Goal: Transaction & Acquisition: Purchase product/service

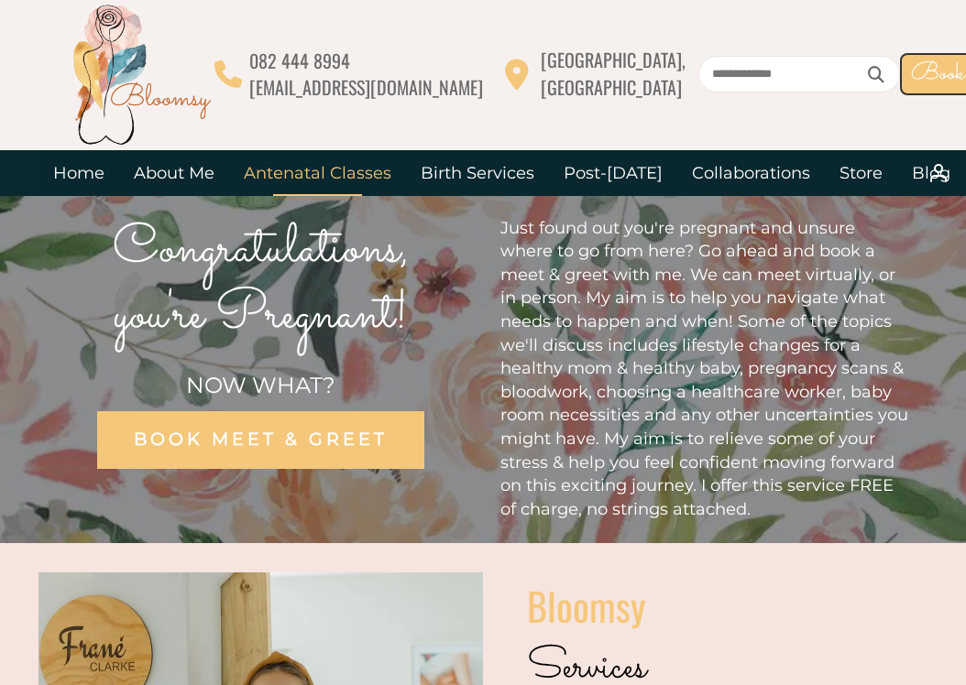
click at [326, 173] on link "Antenatal Classes" at bounding box center [317, 173] width 177 height 46
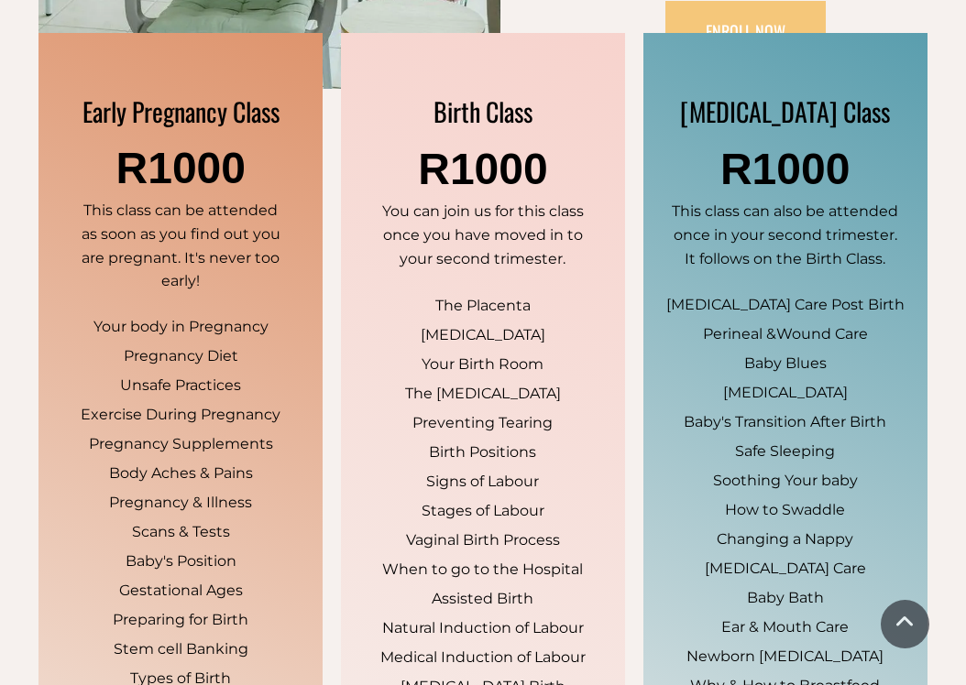
scroll to position [1130, 0]
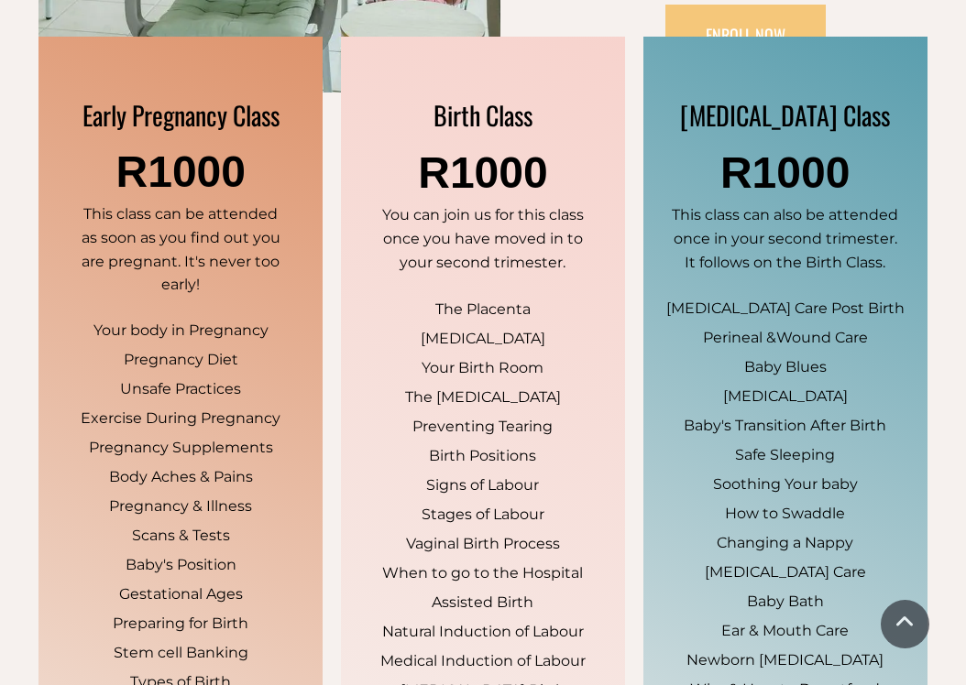
click at [747, 96] on span "Postnatal Class" at bounding box center [785, 115] width 210 height 38
drag, startPoint x: 747, startPoint y: 87, endPoint x: 824, endPoint y: 87, distance: 76.9
click at [824, 96] on span "[MEDICAL_DATA] Class" at bounding box center [785, 115] width 210 height 38
copy span "[MEDICAL_DATA] Class"
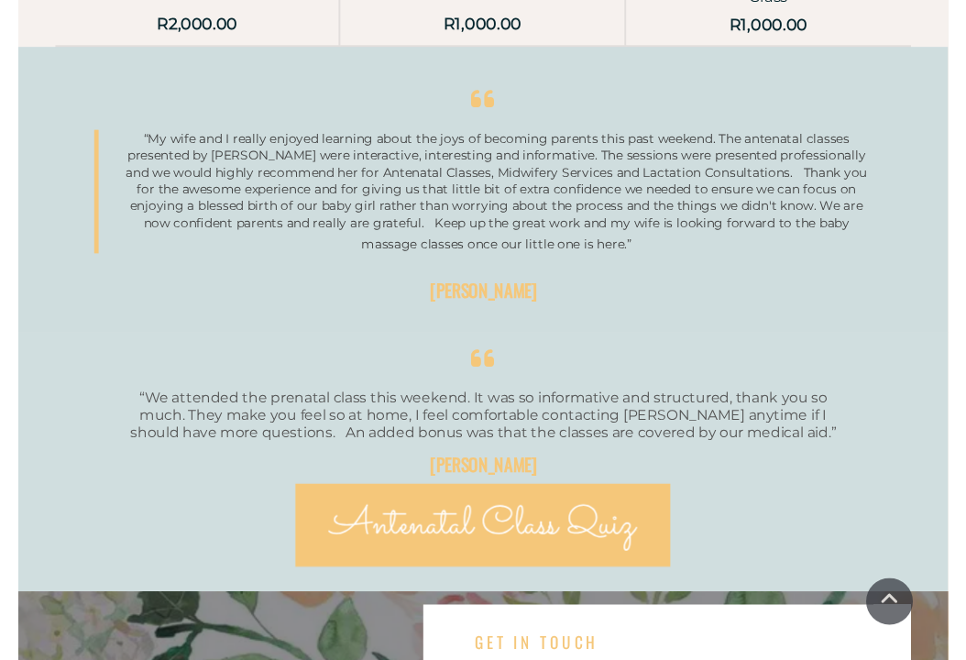
scroll to position [3380, 0]
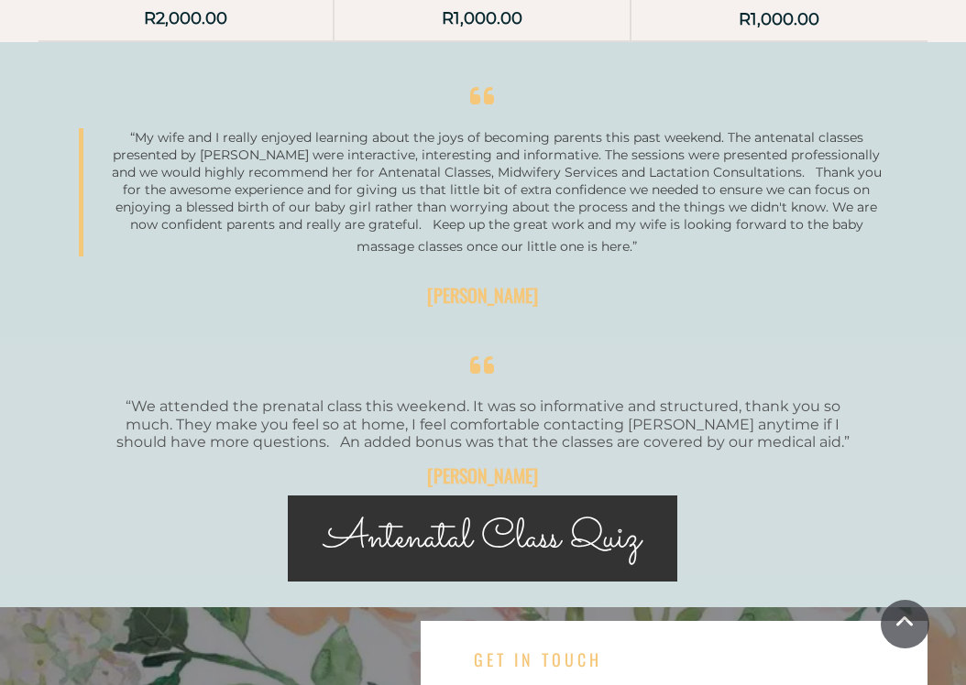
click at [503, 508] on span "Antenatal Class Quiz" at bounding box center [482, 538] width 316 height 60
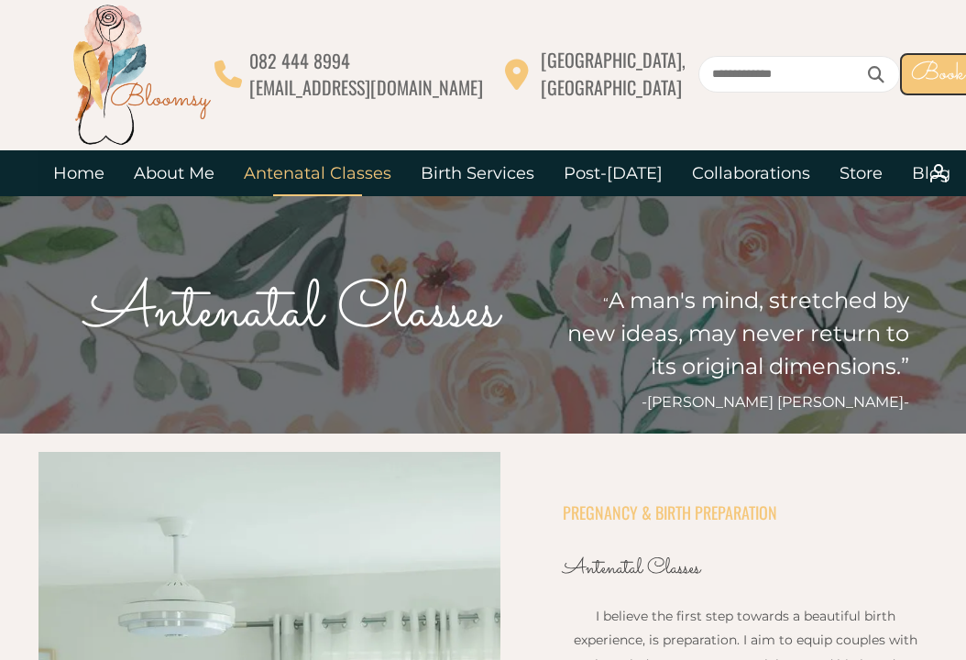
scroll to position [0, 0]
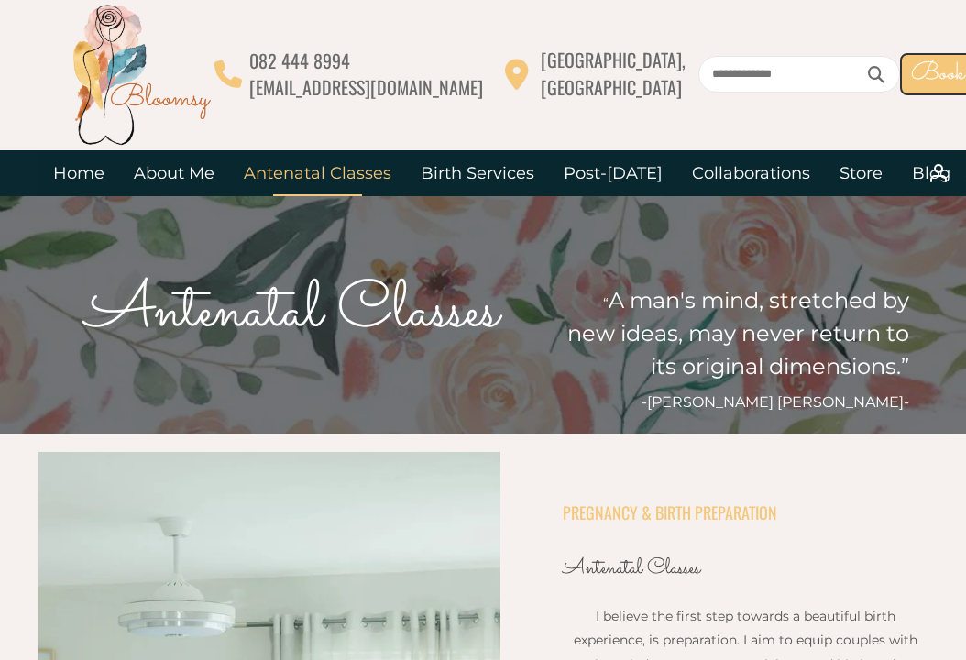
click at [256, 58] on span "082 444 8994" at bounding box center [299, 60] width 101 height 27
drag, startPoint x: 256, startPoint y: 58, endPoint x: 363, endPoint y: 59, distance: 107.2
click at [363, 59] on p "082 444 8994" at bounding box center [366, 61] width 234 height 27
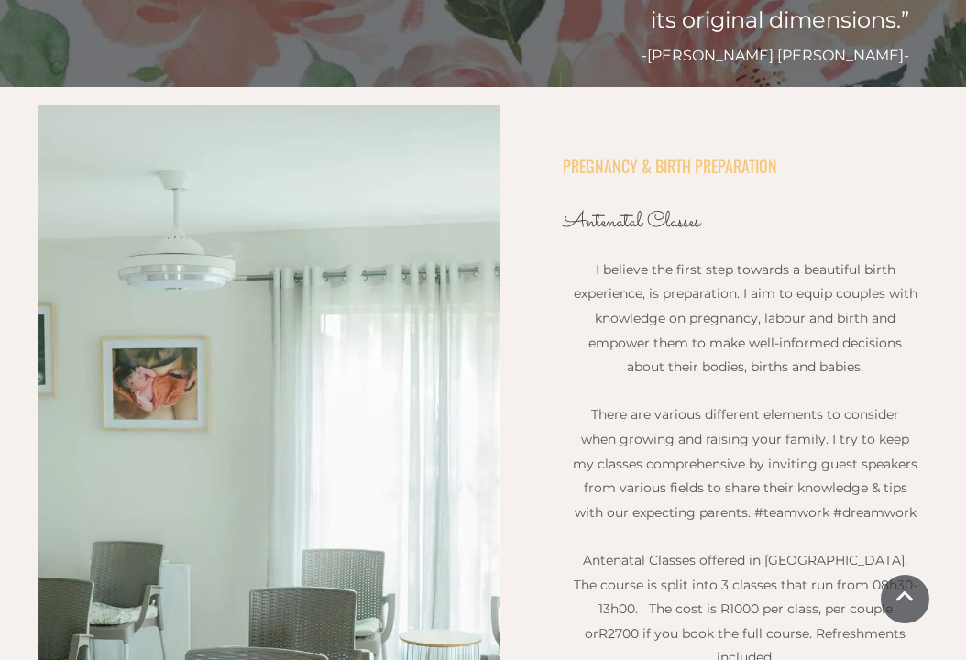
scroll to position [294, 0]
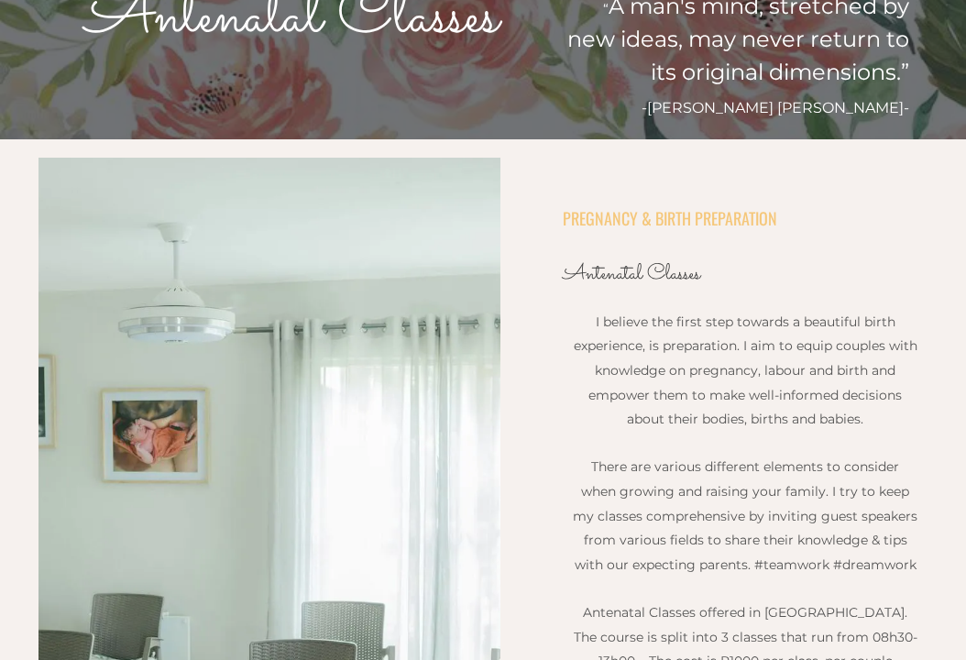
click at [574, 276] on span "Antenatal Classes" at bounding box center [630, 274] width 137 height 32
drag, startPoint x: 574, startPoint y: 276, endPoint x: 704, endPoint y: 276, distance: 129.2
click at [708, 276] on h2 "Antenatal Classes" at bounding box center [735, 268] width 346 height 52
copy div "Antenatal Classes"
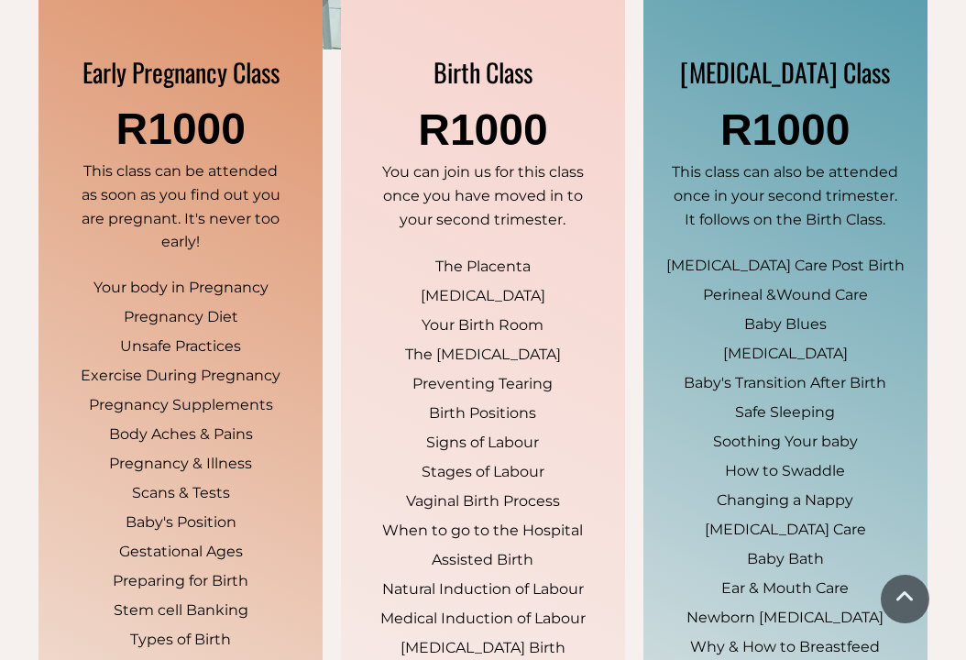
scroll to position [926, 0]
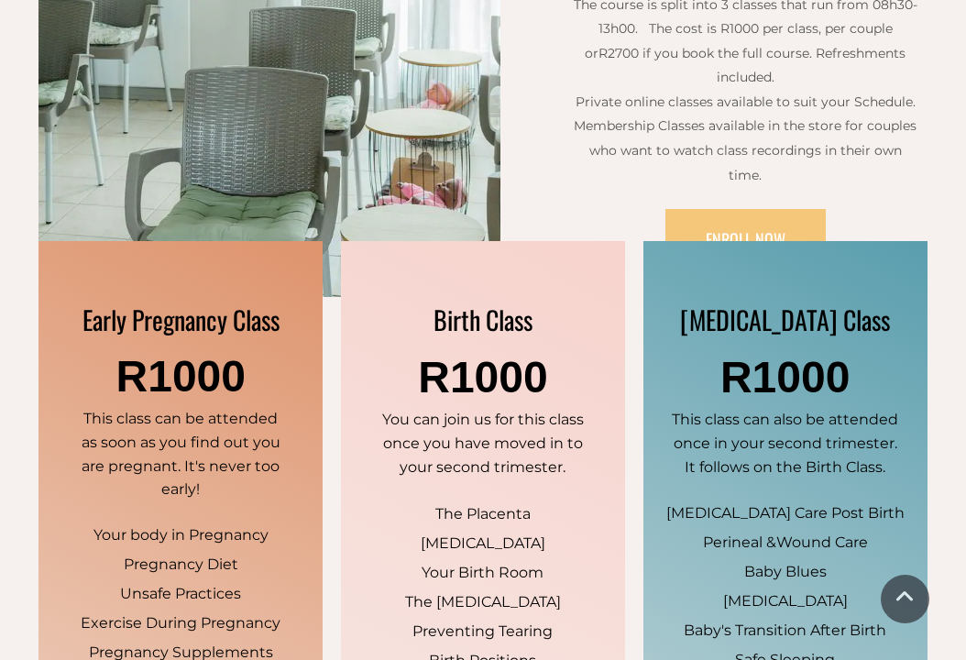
click at [793, 300] on span "Postnatal Class" at bounding box center [785, 319] width 210 height 38
copy div "Postnatal Class"
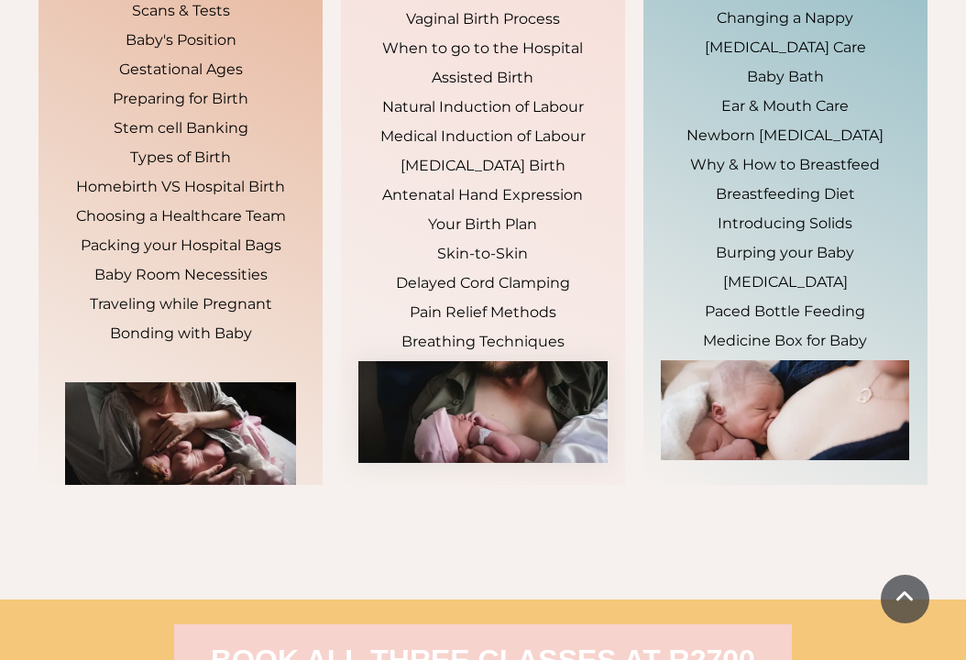
scroll to position [1120, 0]
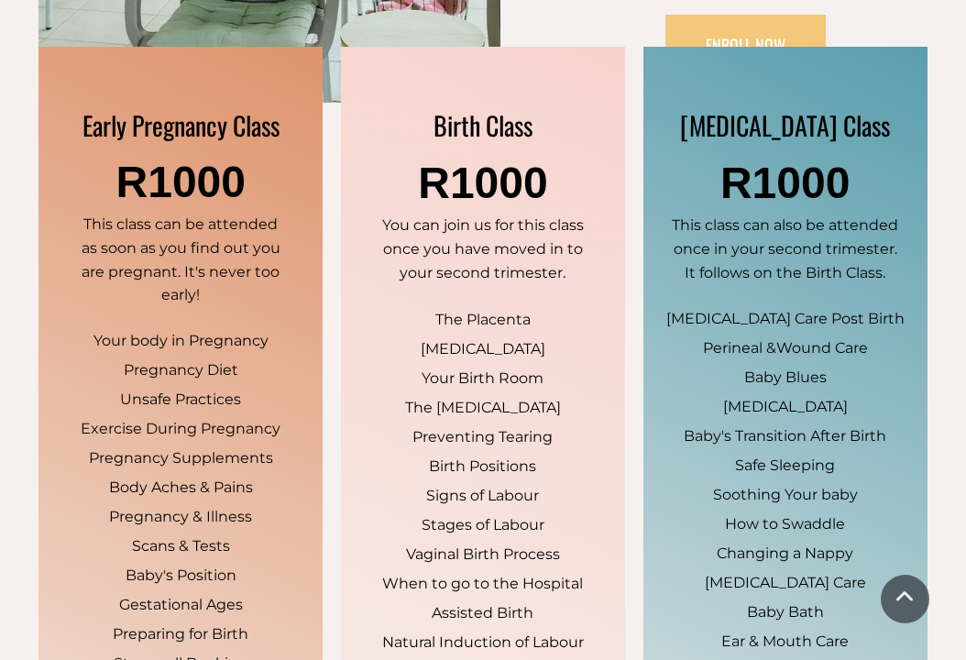
click at [756, 158] on span "R1000" at bounding box center [784, 182] width 129 height 49
click at [756, 106] on span "Postnatal Class" at bounding box center [785, 125] width 210 height 38
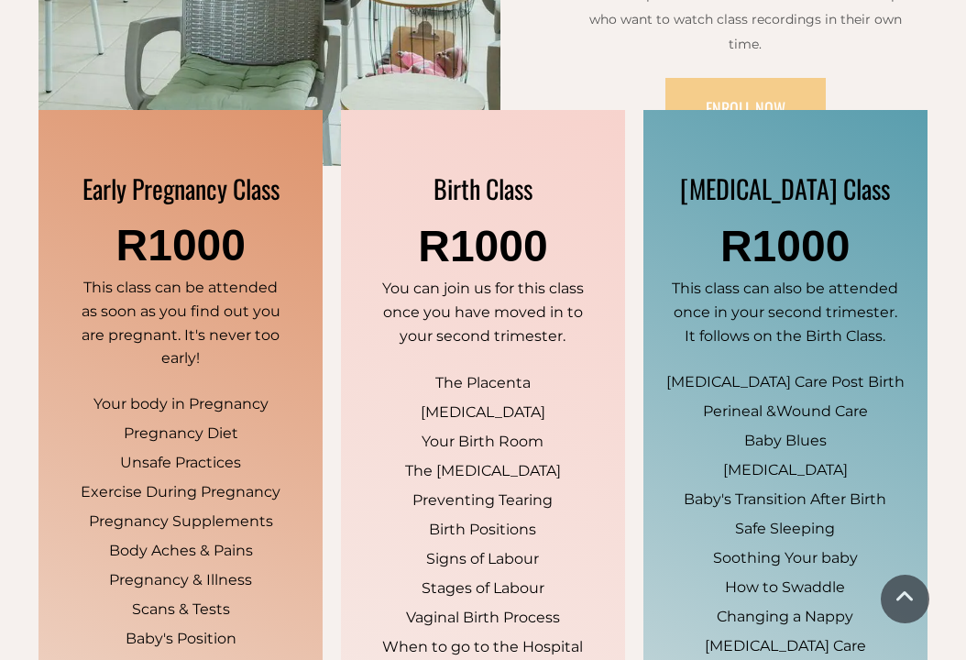
click at [758, 78] on link "ENROLL NOW" at bounding box center [745, 109] width 160 height 62
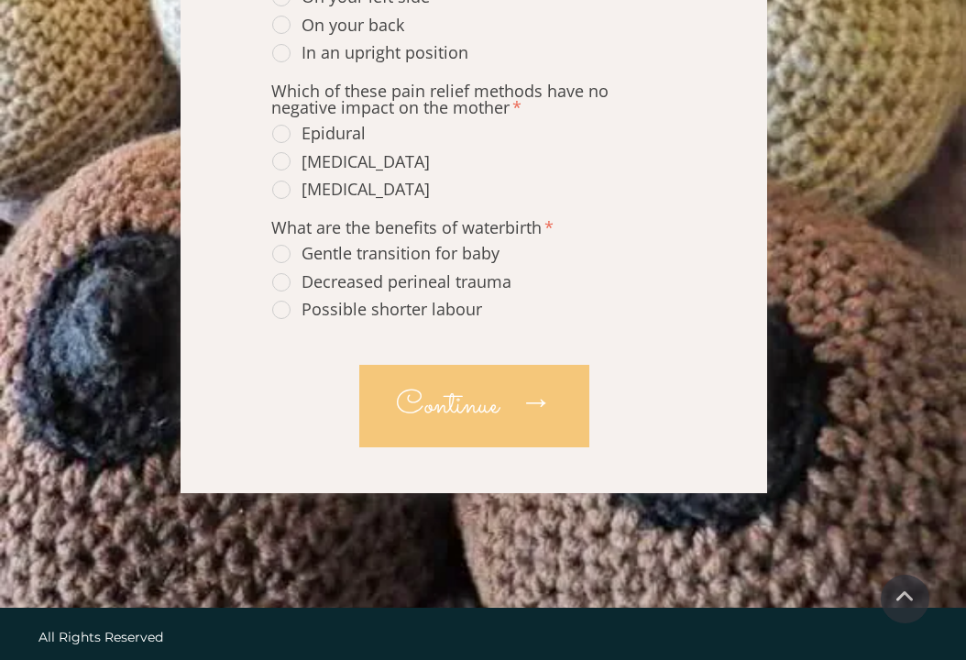
scroll to position [1078, 0]
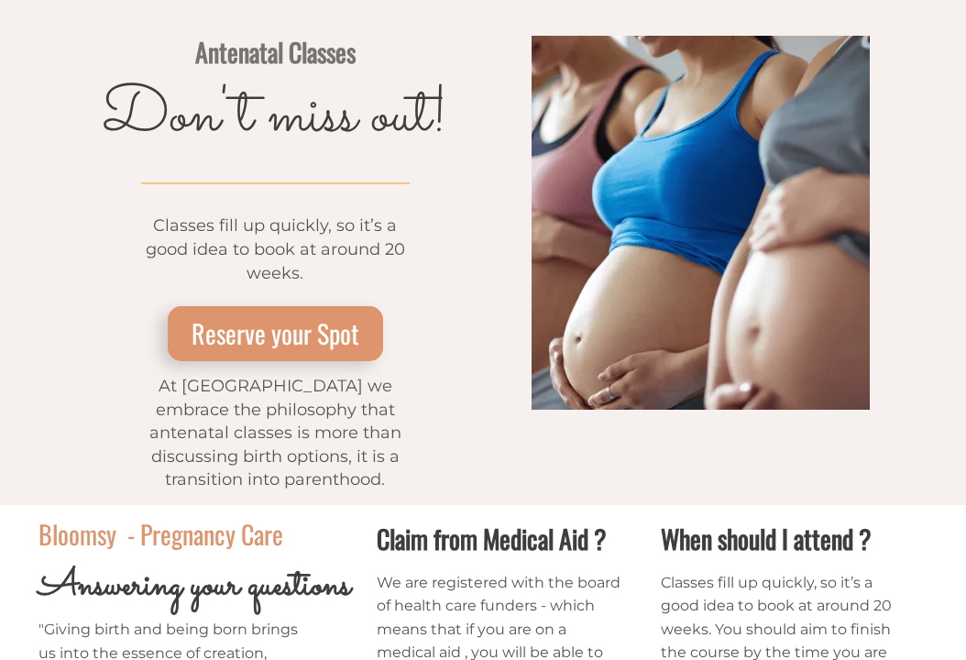
click at [308, 335] on span "Reserve your Spot" at bounding box center [275, 333] width 168 height 38
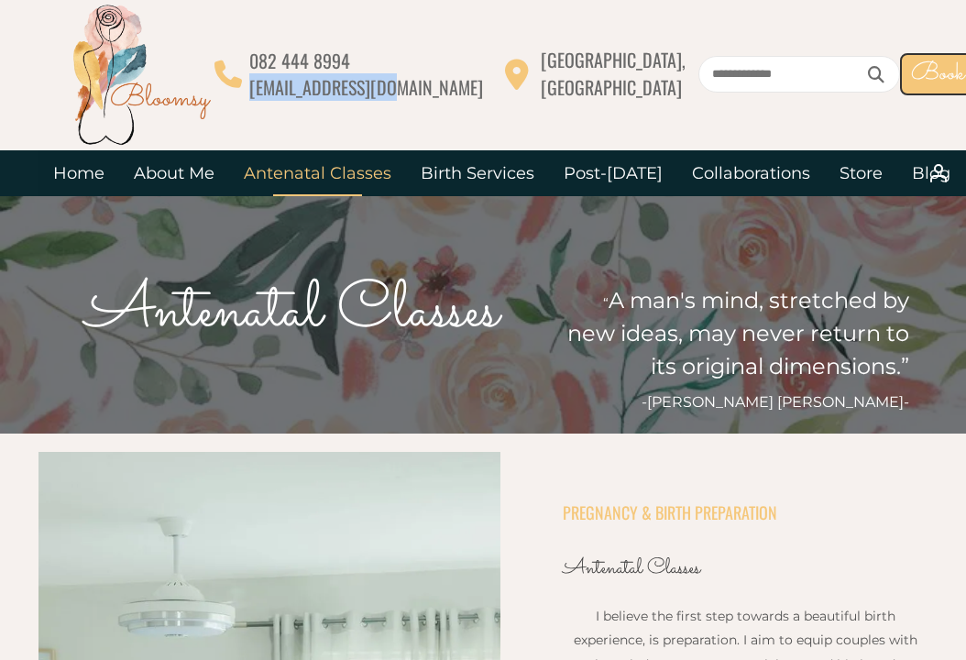
drag, startPoint x: 256, startPoint y: 87, endPoint x: 384, endPoint y: 94, distance: 128.5
click at [384, 94] on span "[EMAIL_ADDRESS][DOMAIN_NAME]" at bounding box center [366, 86] width 234 height 27
copy span "[EMAIL_ADDRESS][DOMAIN_NAME]"
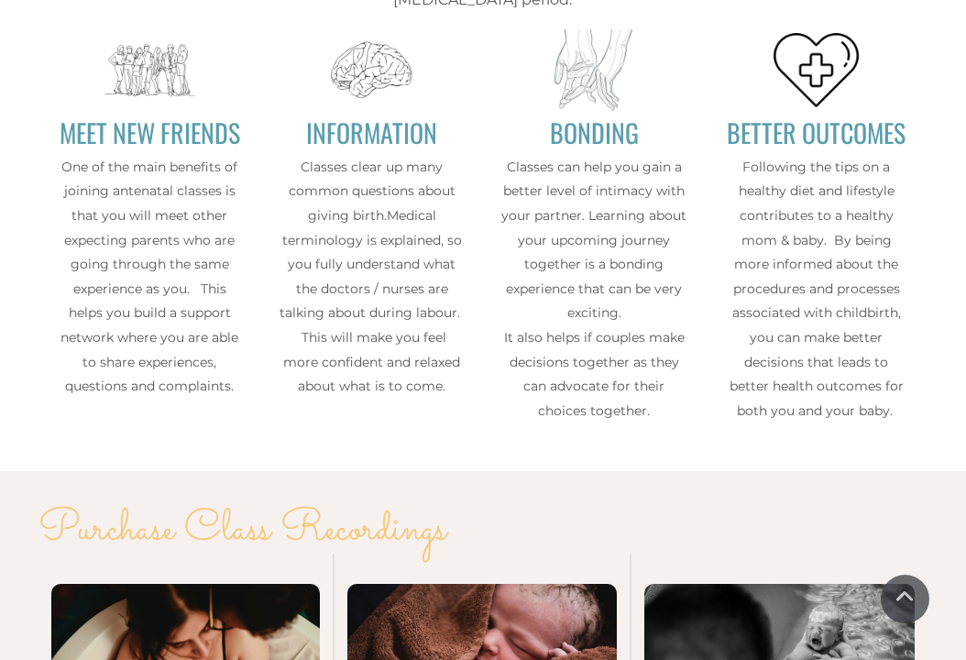
scroll to position [2548, 0]
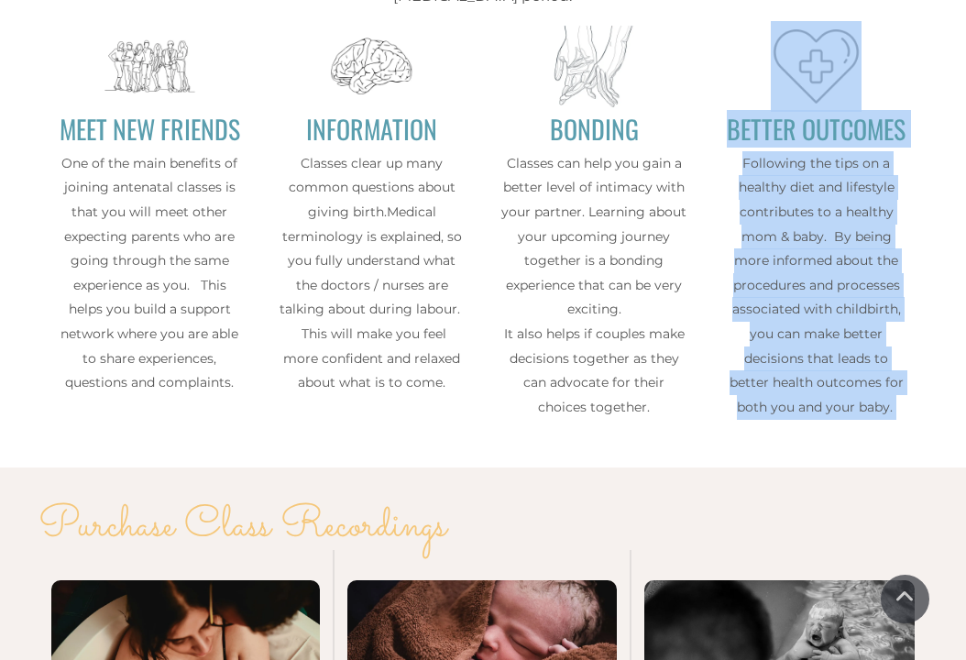
drag, startPoint x: 839, startPoint y: 390, endPoint x: 728, endPoint y: 15, distance: 391.6
click at [729, 21] on div "BETTER OUTCOMES Following the tips on a healthy diet and lifestyle contributes …" at bounding box center [815, 244] width 222 height 446
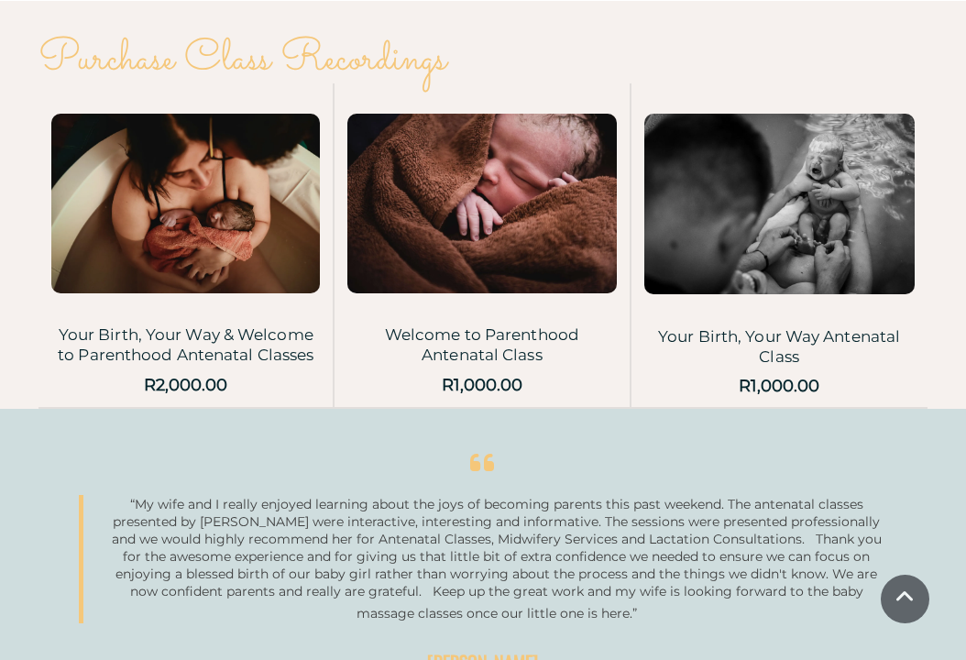
scroll to position [3053, 0]
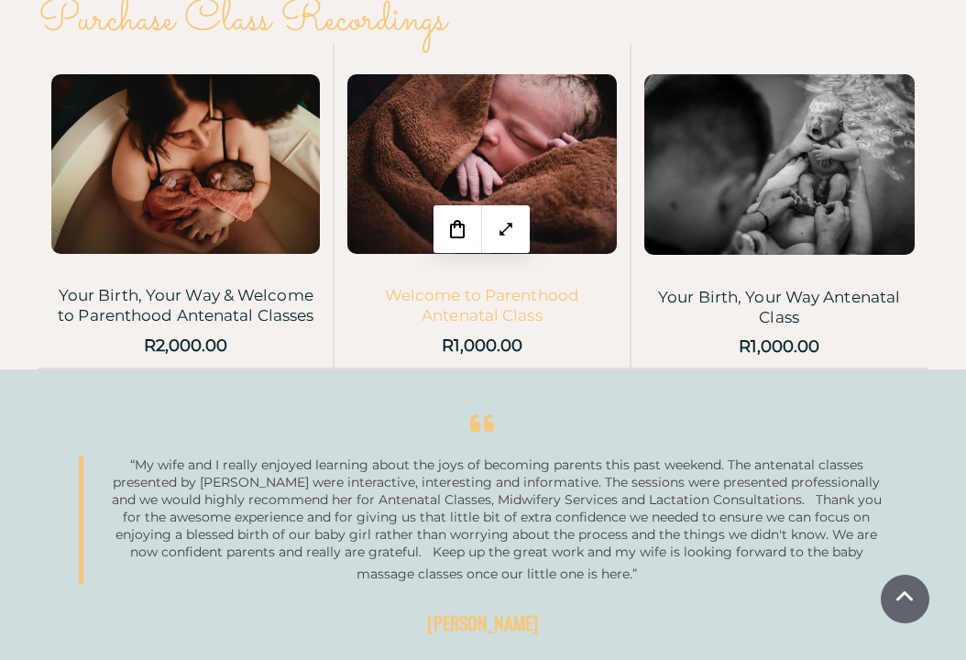
click at [442, 286] on link "Welcome to Parenthood Antenatal Class" at bounding box center [482, 305] width 194 height 38
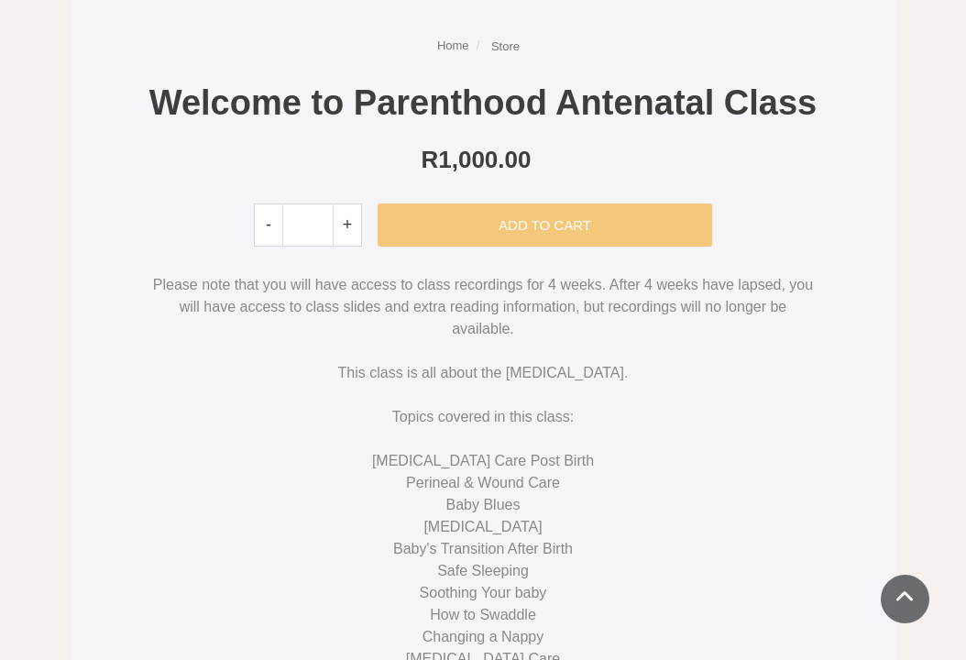
scroll to position [759, 0]
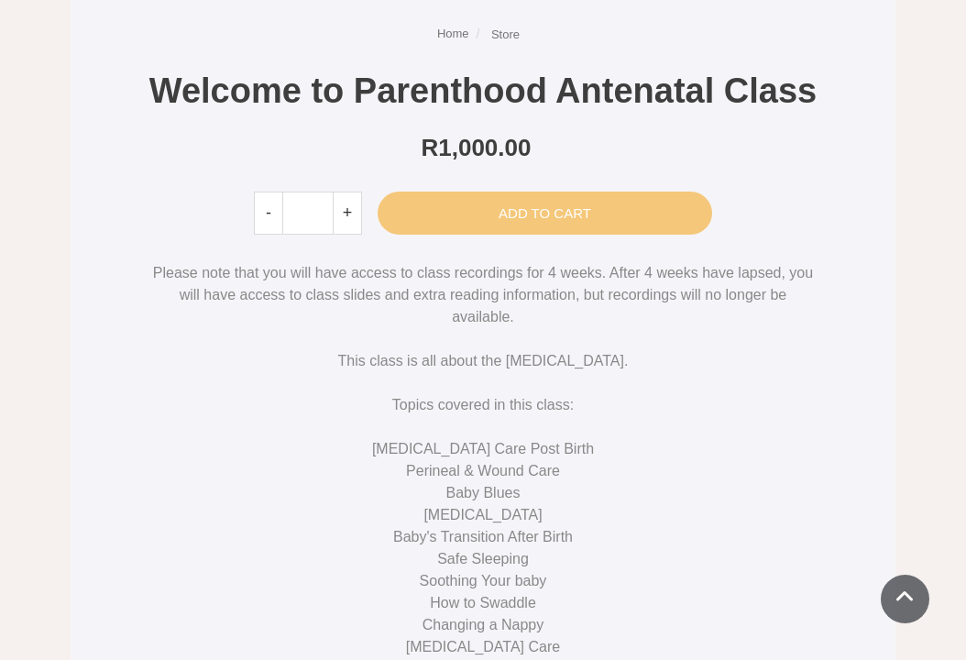
click at [486, 235] on link "Add To Cart" at bounding box center [544, 212] width 334 height 43
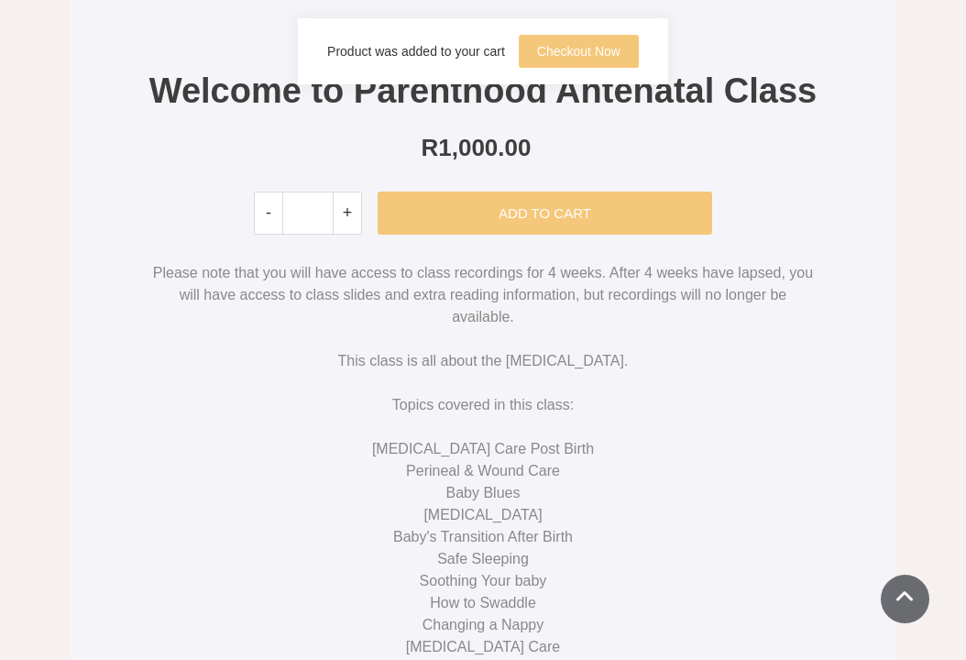
click at [609, 47] on link "Checkout Now" at bounding box center [578, 51] width 120 height 33
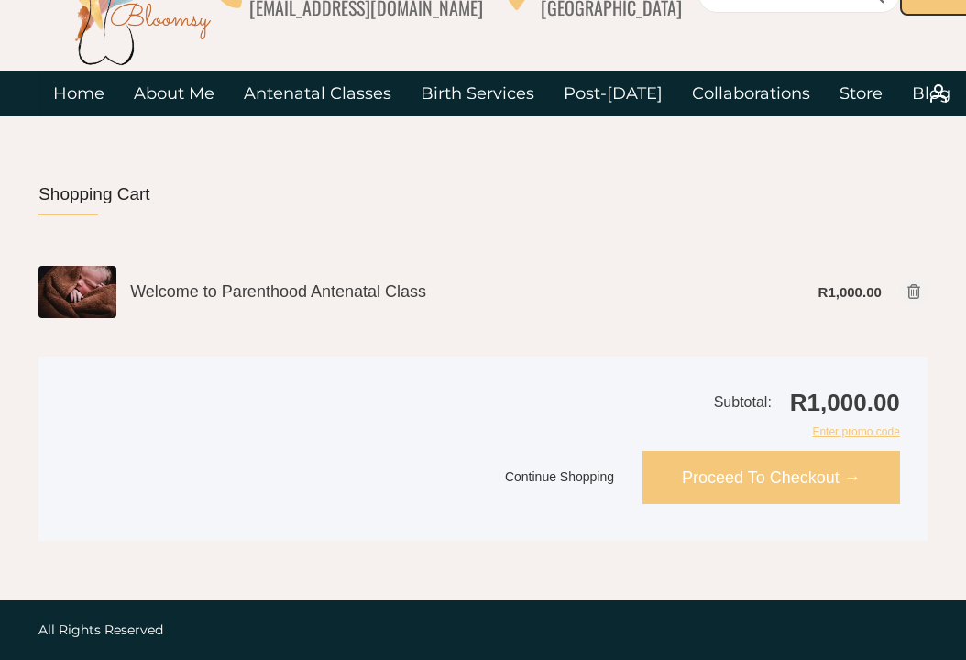
scroll to position [79, 0]
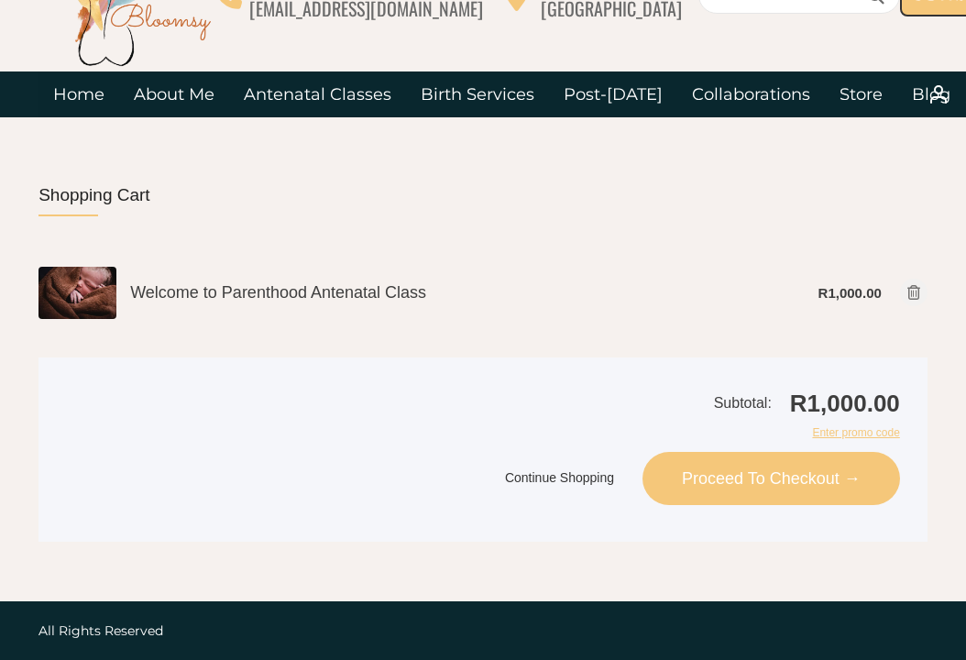
click at [722, 472] on link "Proceed To Checkout →" at bounding box center [770, 478] width 257 height 53
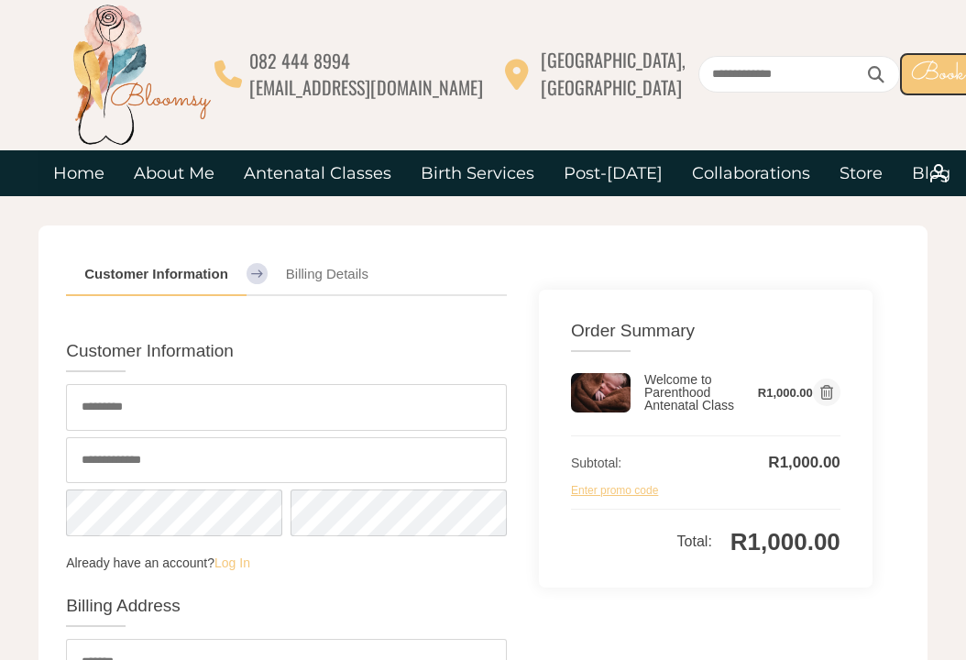
select select "**"
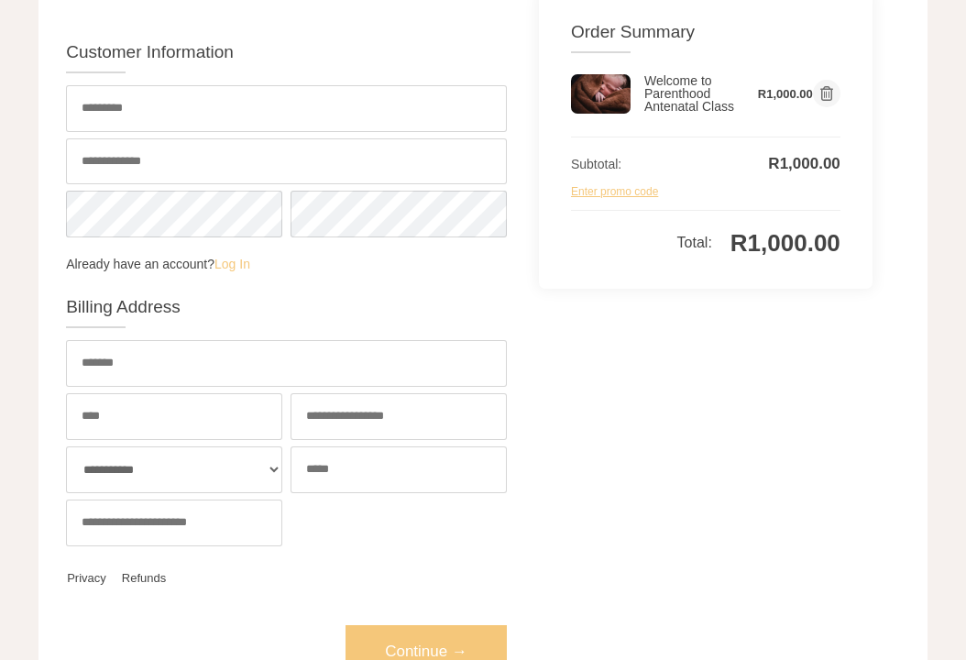
scroll to position [276, 0]
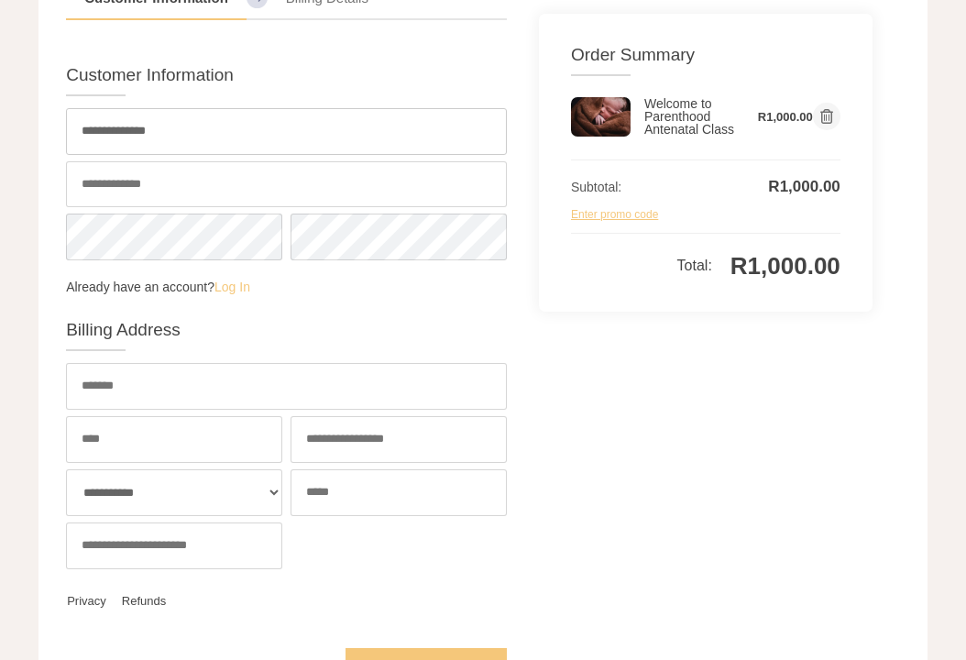
type input "**********"
type input "*********"
type input "****"
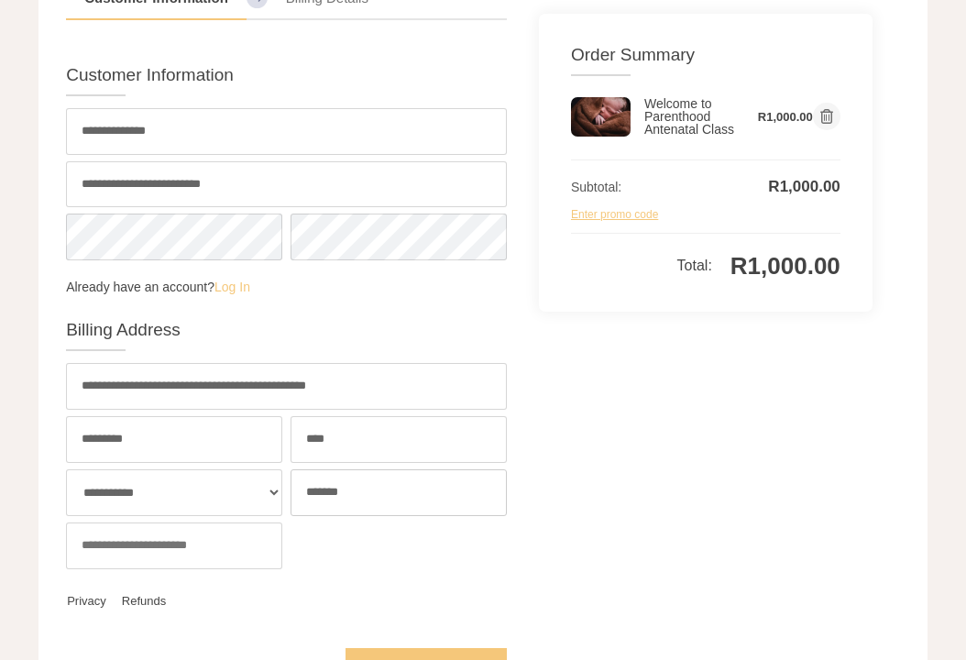
type input "*******"
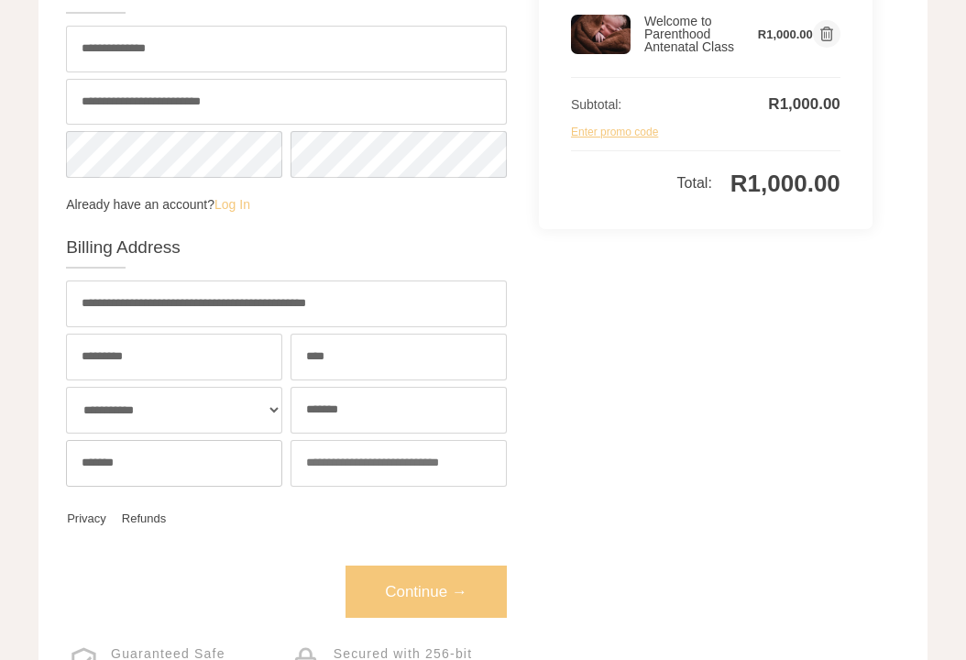
scroll to position [409, 0]
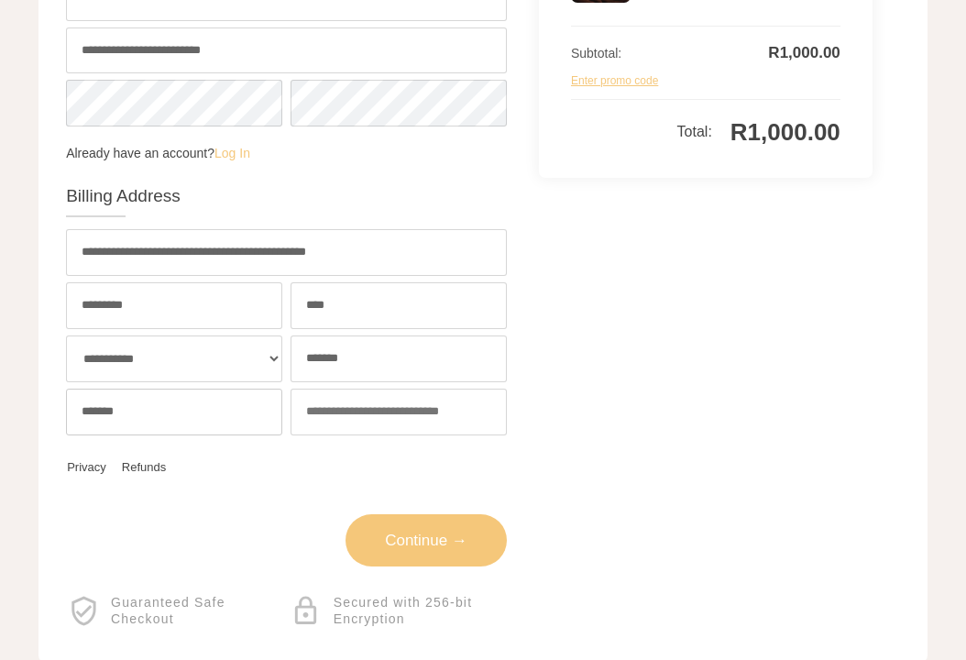
type input "*******"
click at [371, 532] on body "082 444 8994 info@bloomsy.co.za Moreleta Park, Pretoria East Book Meet & Greet" at bounding box center [483, 171] width 966 height 1161
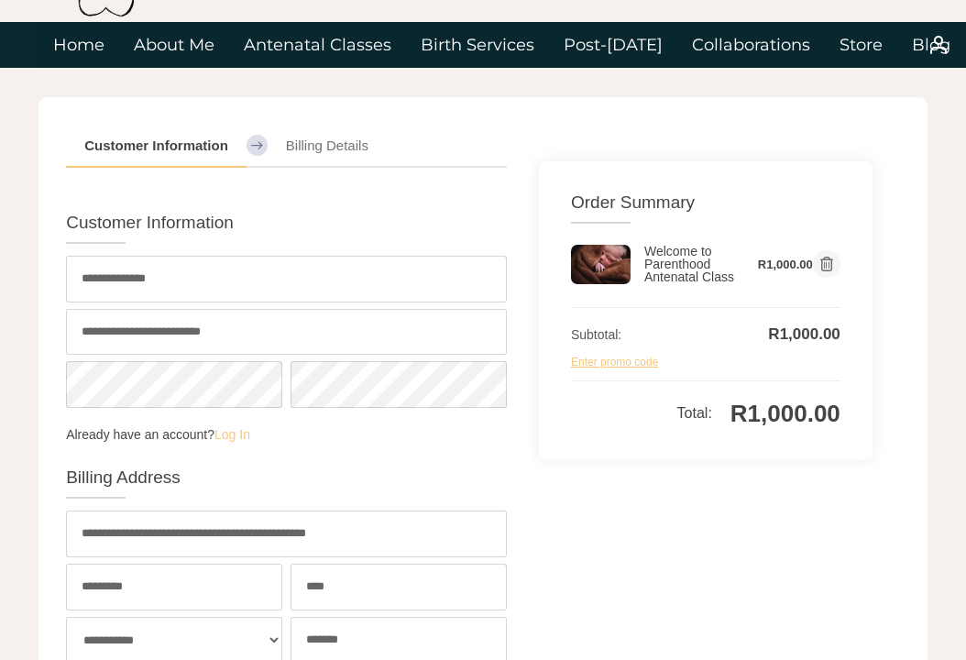
scroll to position [127, 0]
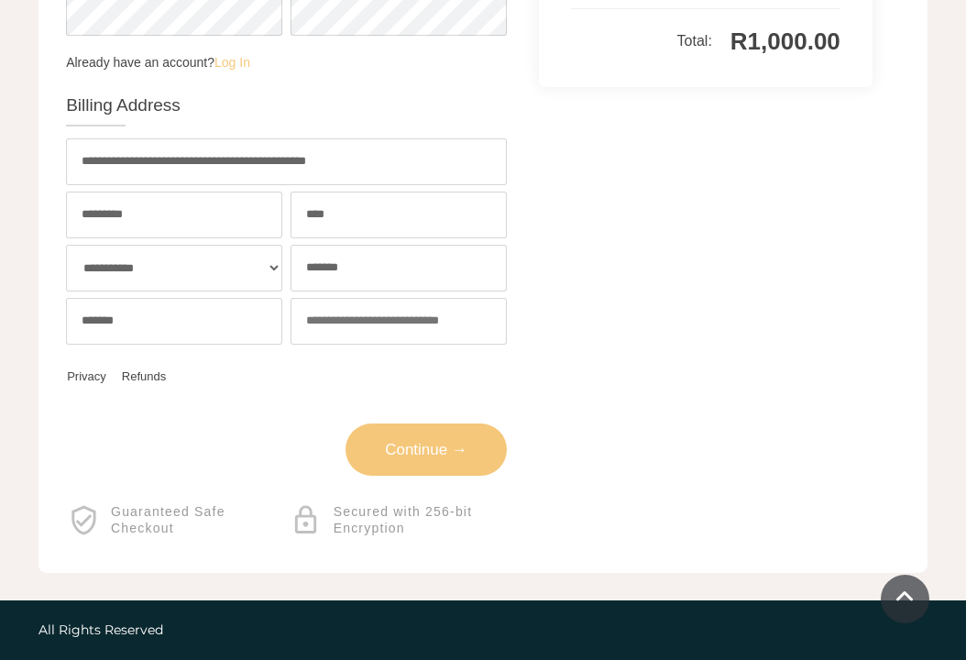
click at [438, 445] on link "Continue →" at bounding box center [425, 449] width 161 height 52
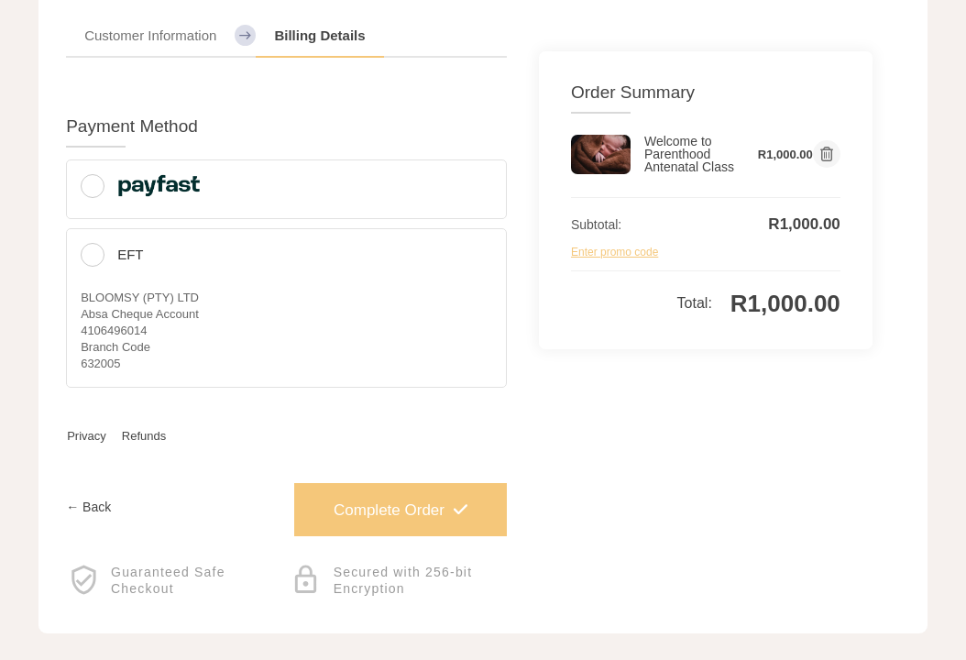
scroll to position [240, 0]
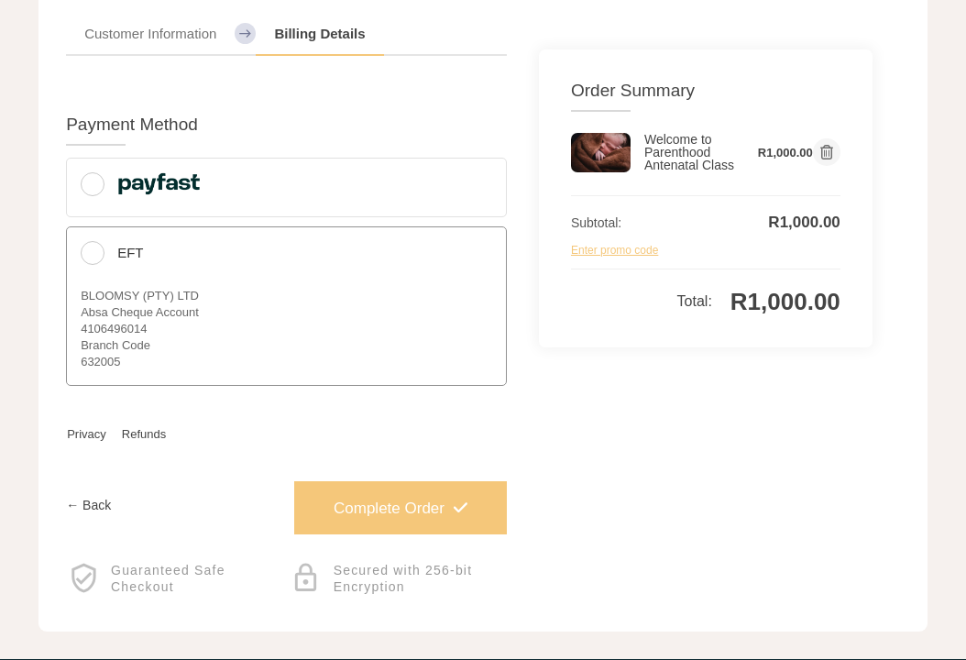
click at [372, 296] on label "EFT BLOOMSY (PTY) LTD Absa Cheque Account 4106496014 Branch Code 632005" at bounding box center [286, 305] width 441 height 159
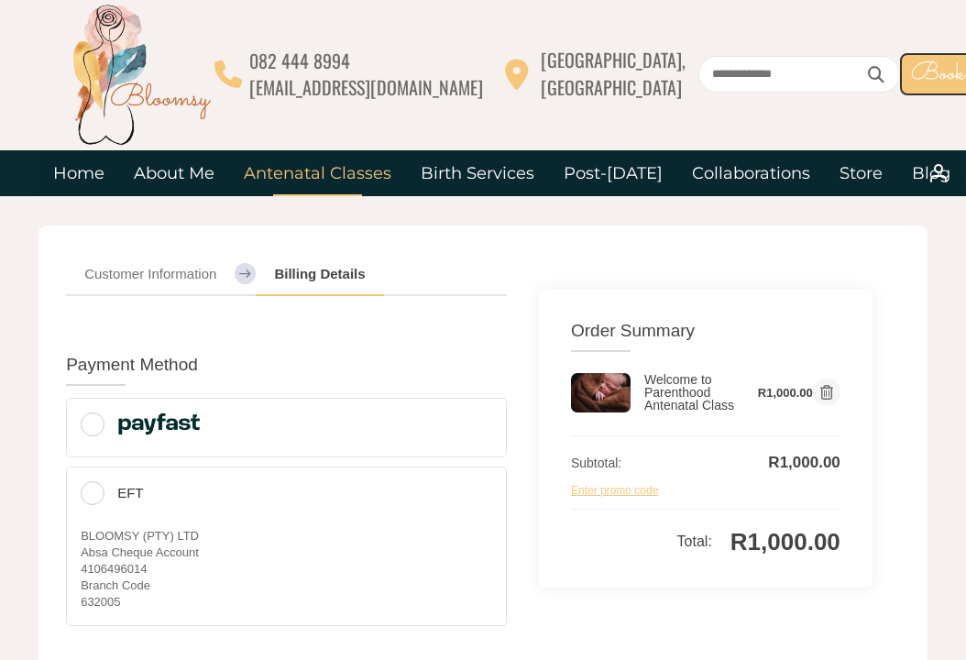
scroll to position [0, 0]
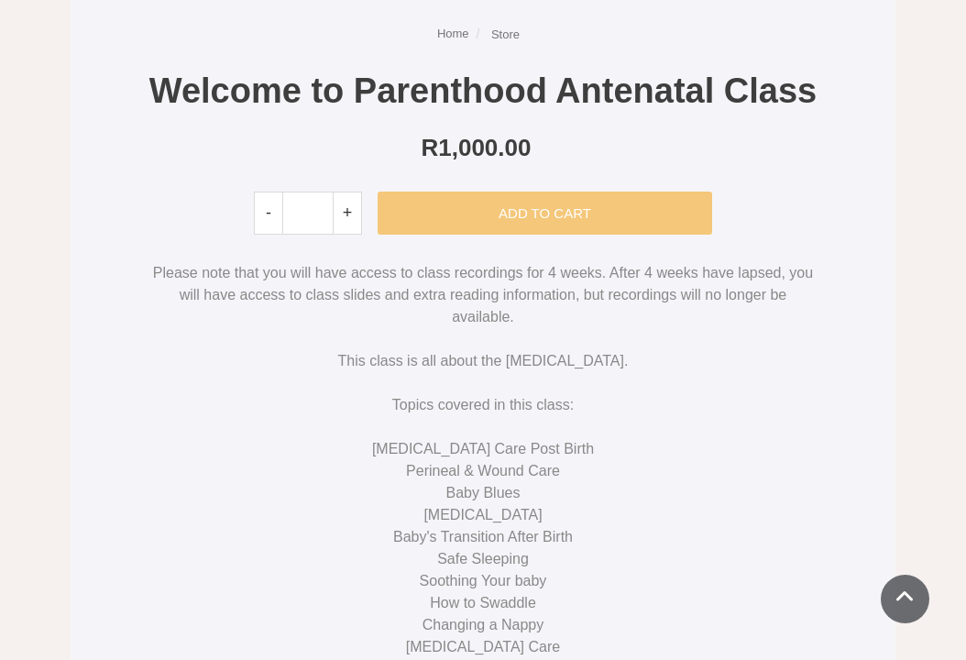
click at [212, 327] on p "Please note that you will have access to class recordings for 4 weeks. After 4 …" at bounding box center [482, 295] width 668 height 66
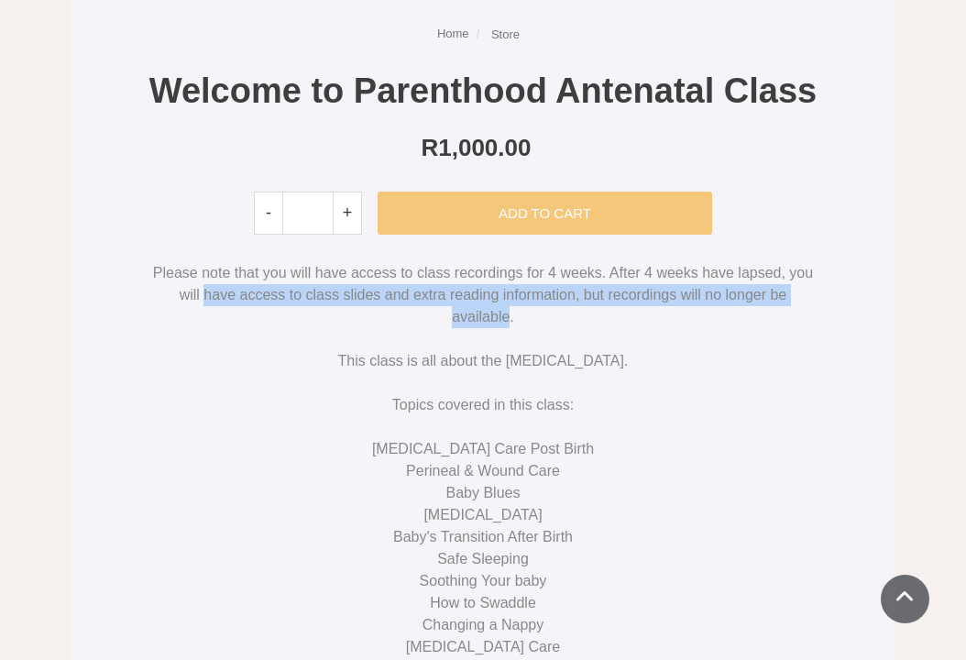
drag, startPoint x: 212, startPoint y: 327, endPoint x: 464, endPoint y: 351, distance: 254.0
click at [464, 328] on p "Please note that you will have access to class recordings for 4 weeks. After 4 …" at bounding box center [482, 295] width 668 height 66
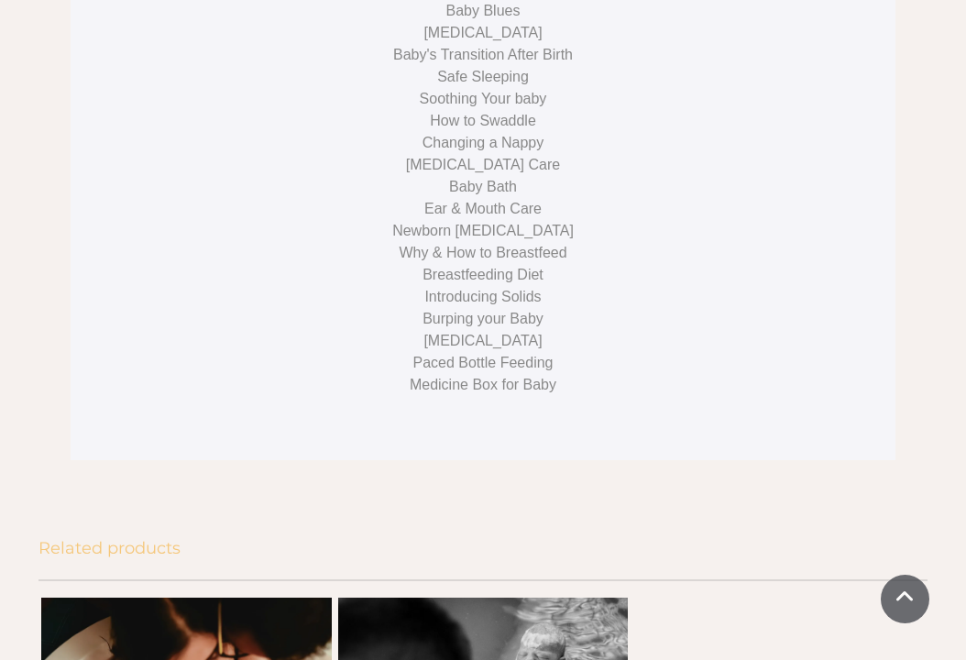
scroll to position [1282, 0]
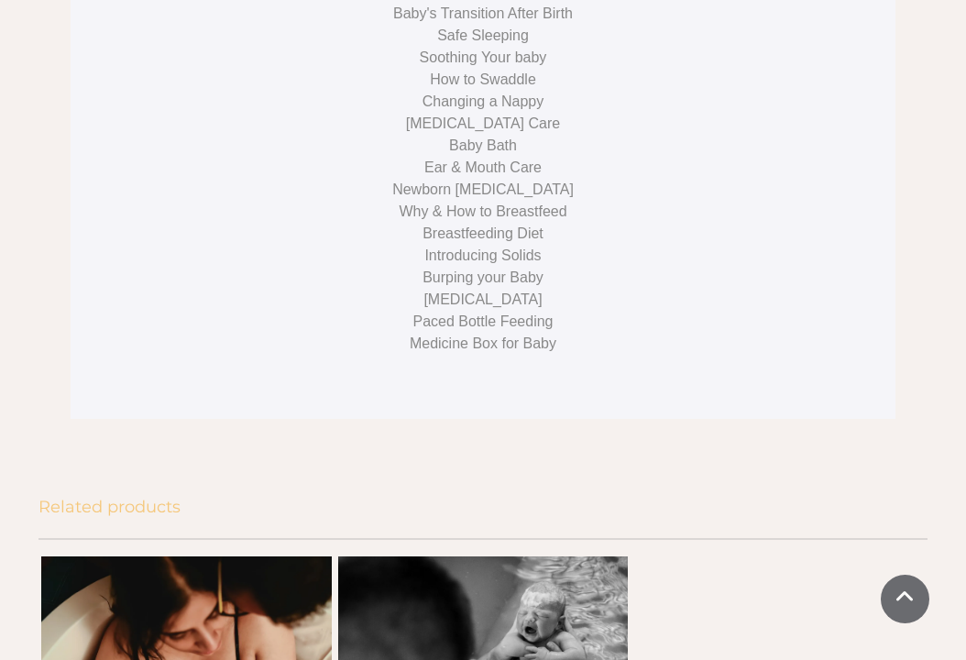
click at [408, 333] on div "Paced Bottle Feeding" at bounding box center [482, 322] width 668 height 22
click at [412, 333] on div "Paced Bottle Feeding" at bounding box center [482, 322] width 668 height 22
drag, startPoint x: 412, startPoint y: 362, endPoint x: 551, endPoint y: 417, distance: 149.7
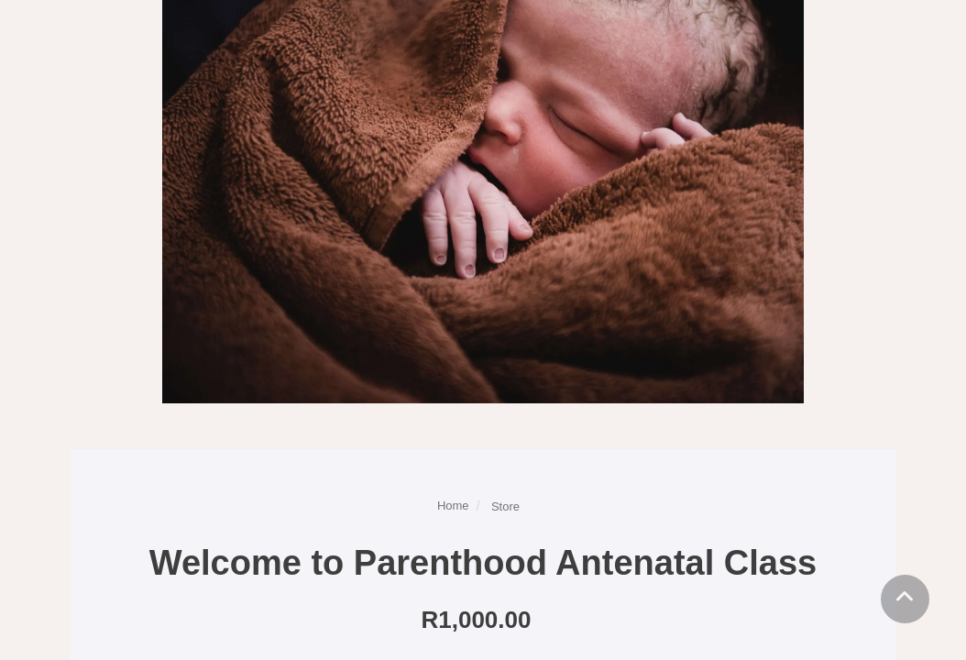
scroll to position [0, 0]
